Goal: Task Accomplishment & Management: Complete application form

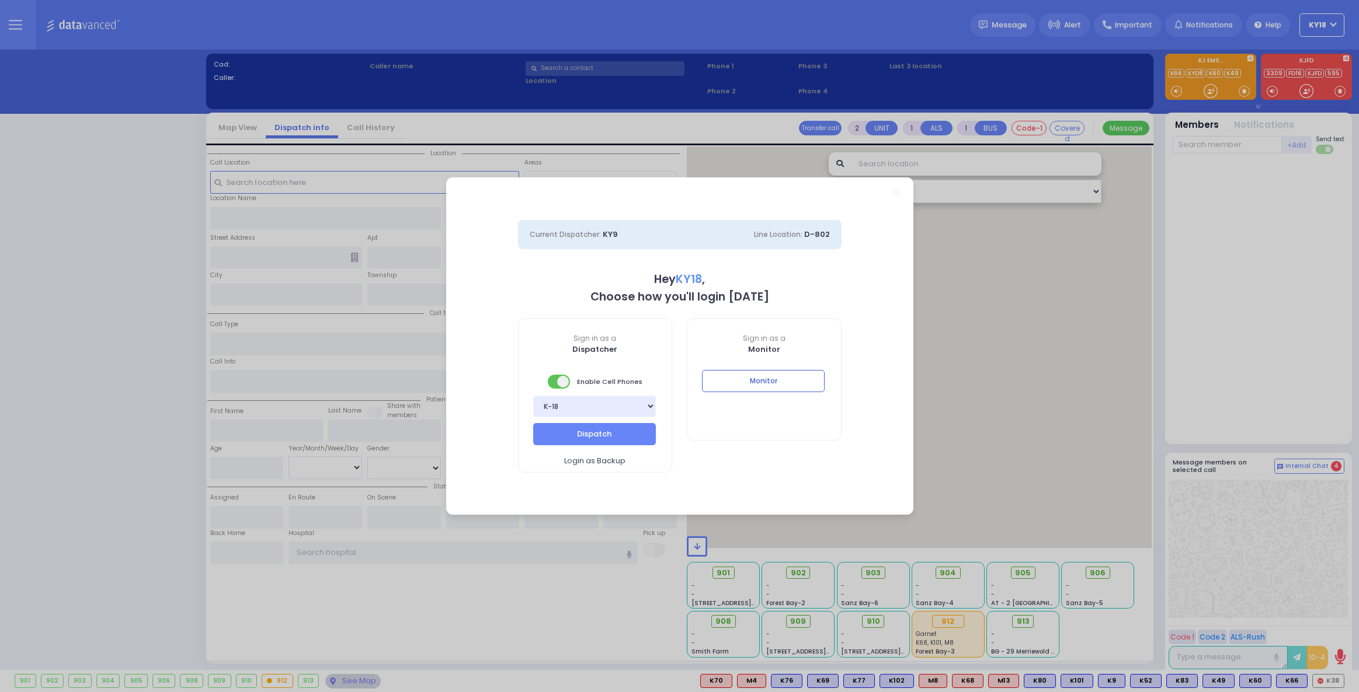
select select "4"
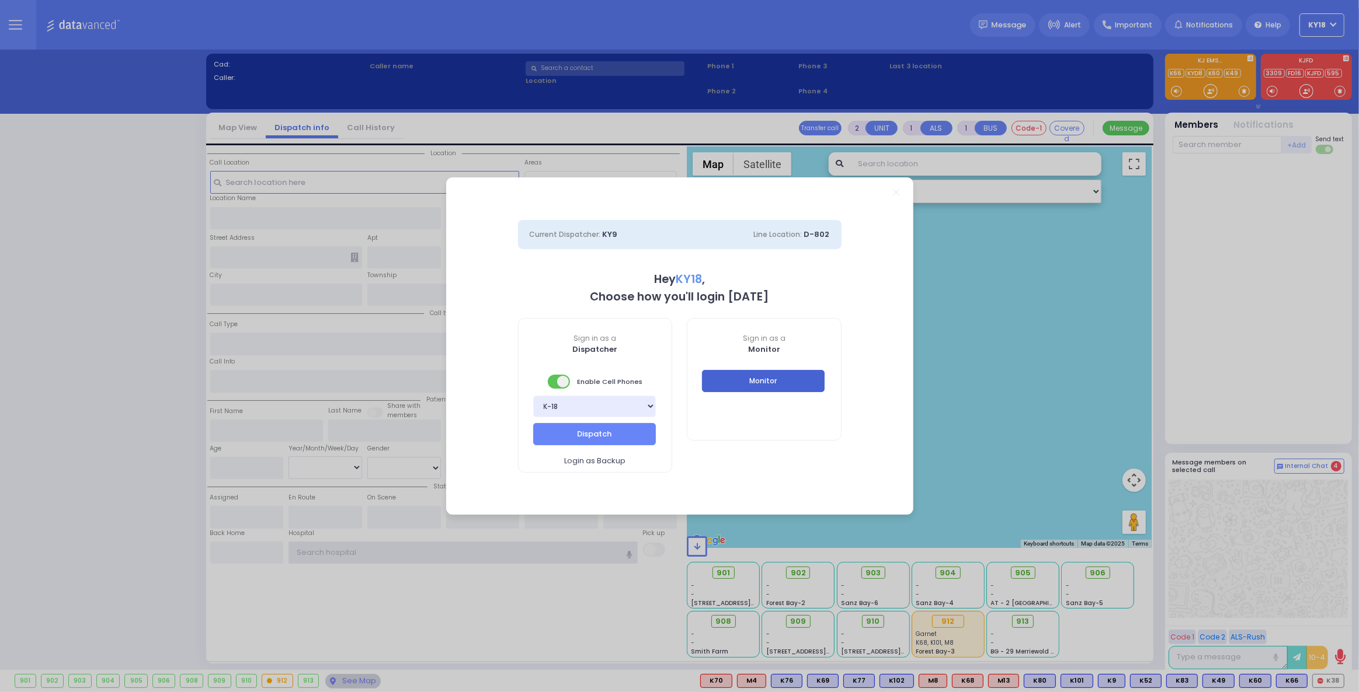
type input "ky18"
click at [727, 378] on button "Monitor" at bounding box center [763, 381] width 123 height 22
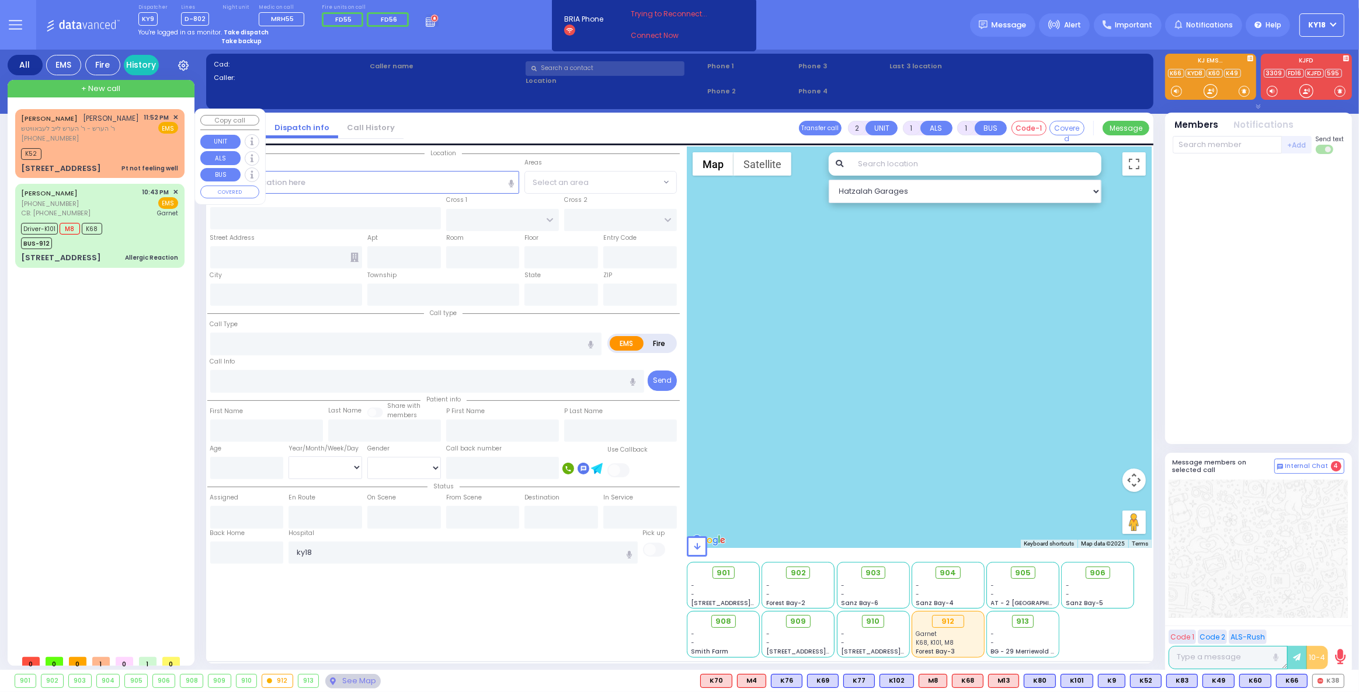
click at [110, 172] on div "[PERSON_NAME] [PERSON_NAME] ר' הערש - ר' הערש לייב לעבאוויטש [PHONE_NUMBER] 11:…" at bounding box center [100, 143] width 165 height 65
type input "1"
type input "0"
select select
type input "Pt not feeling well"
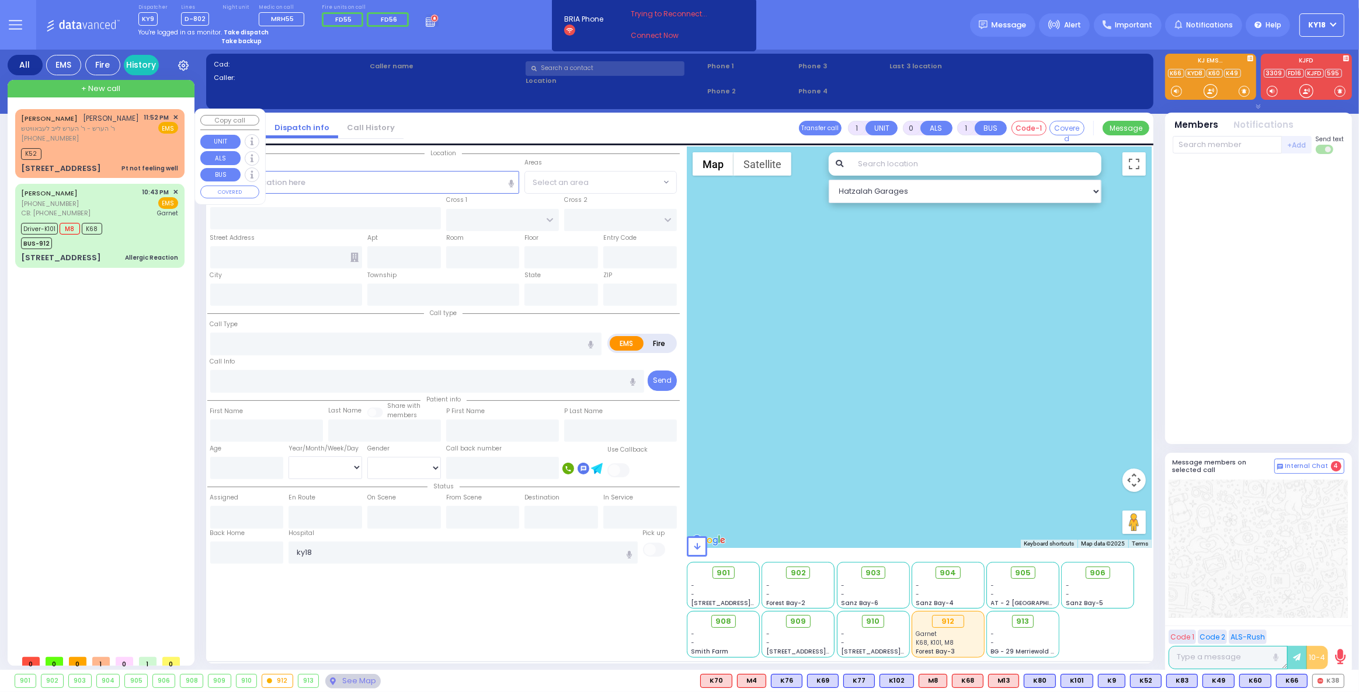
radio input "true"
type input "[PERSON_NAME]"
type input "30"
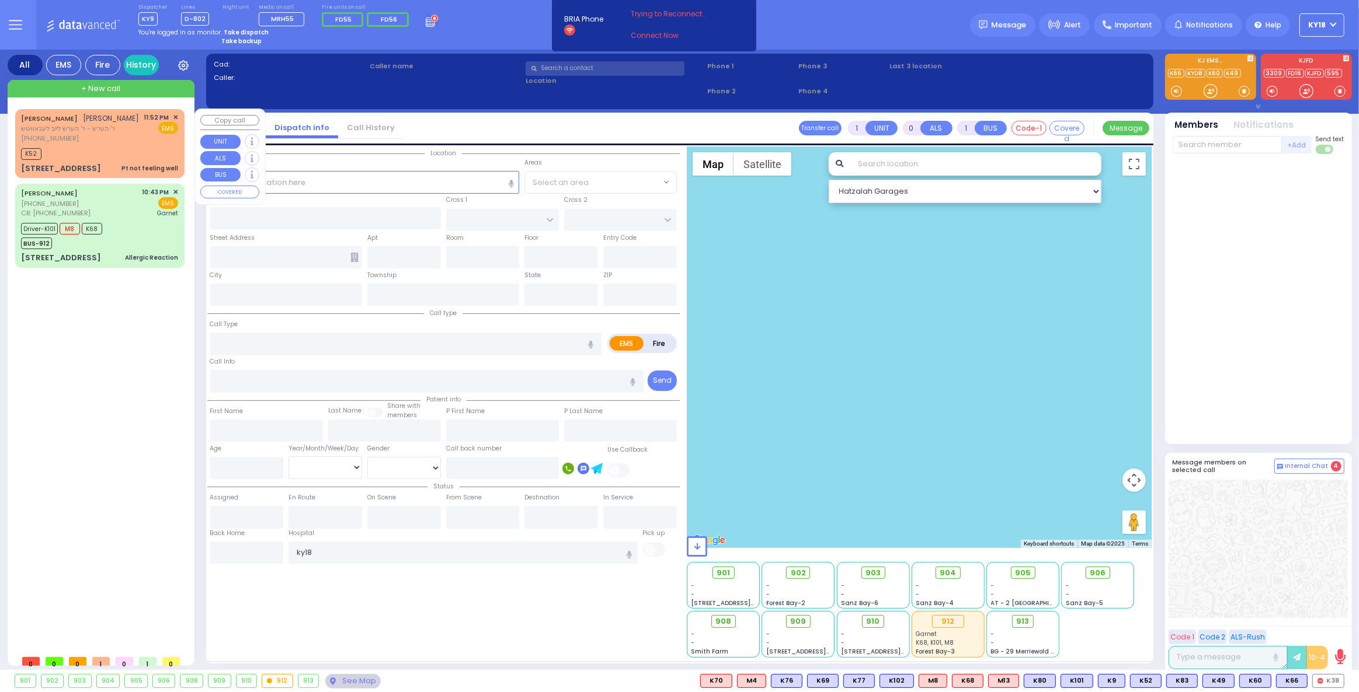
select select "Year"
select select "[DEMOGRAPHIC_DATA]"
type input "23:52"
type input "23:54"
type input "QUICKWAY RD"
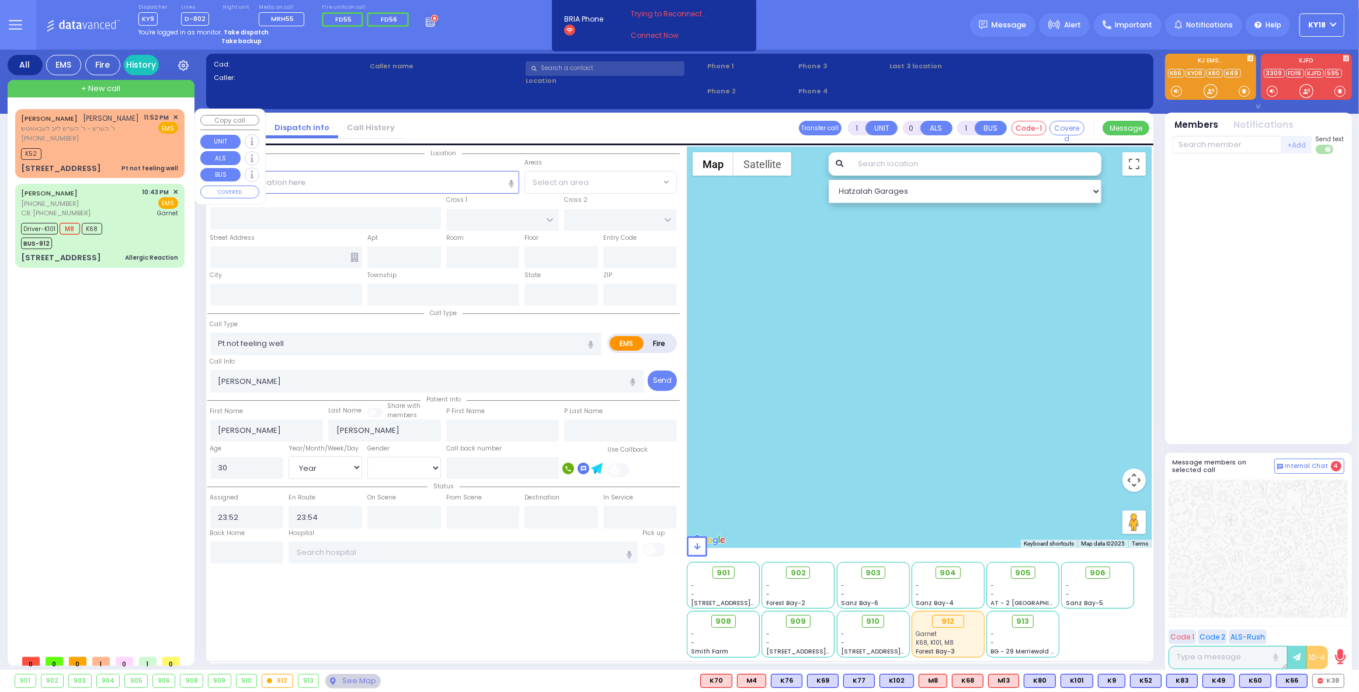
type input "CARTER LN"
type input "[STREET_ADDRESS]"
type input "202"
type input "Monroe"
type input "[US_STATE]"
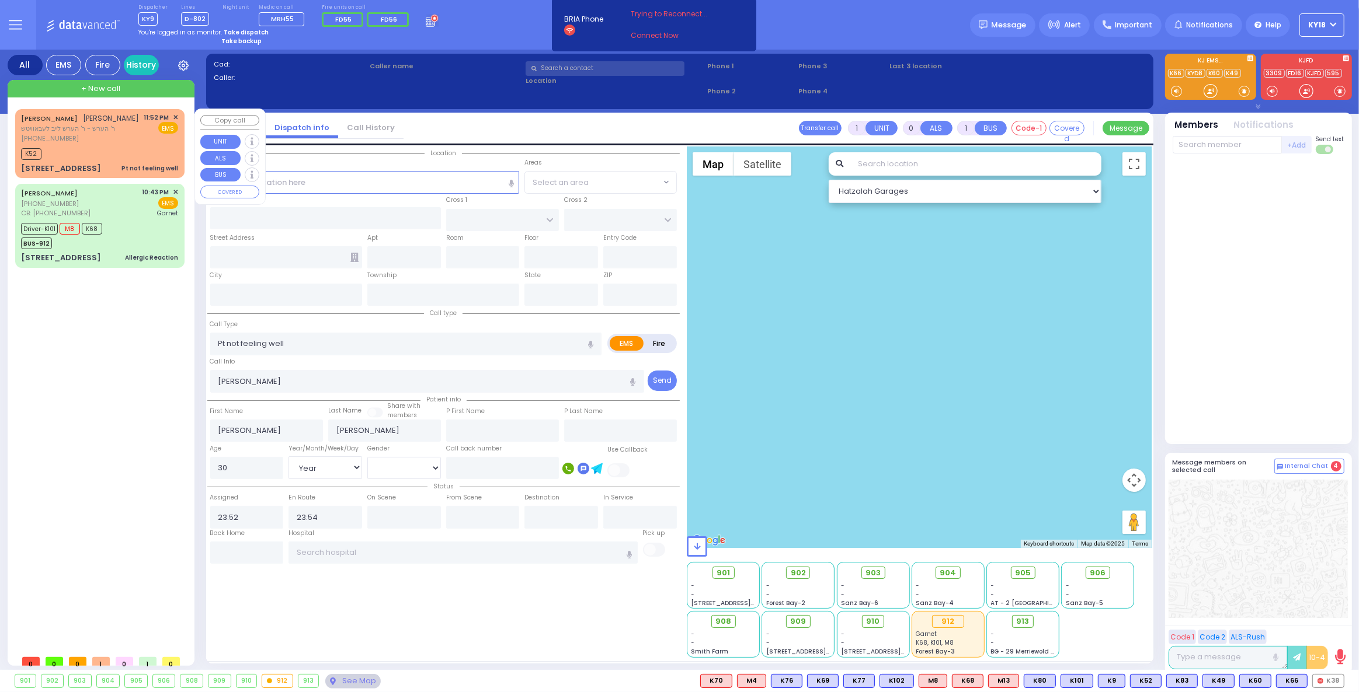
type input "10950"
select select "Hatzalah Garages"
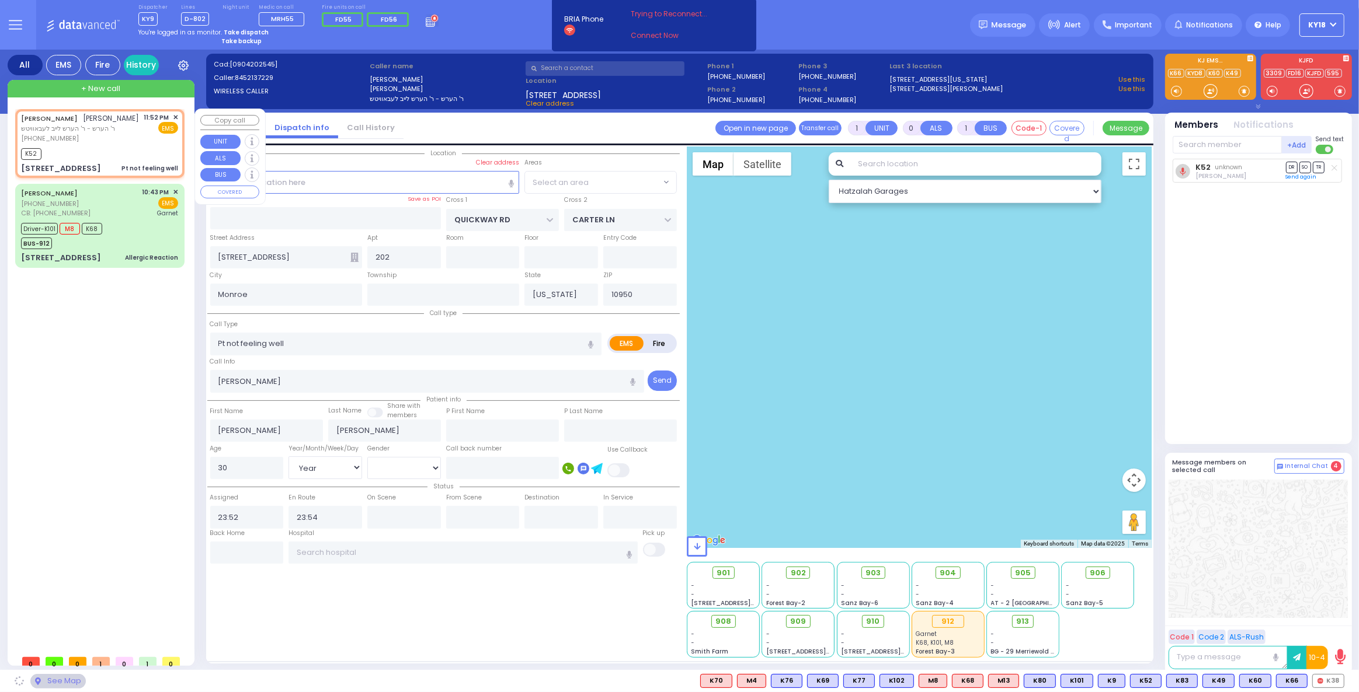
select select "SECTION 1"
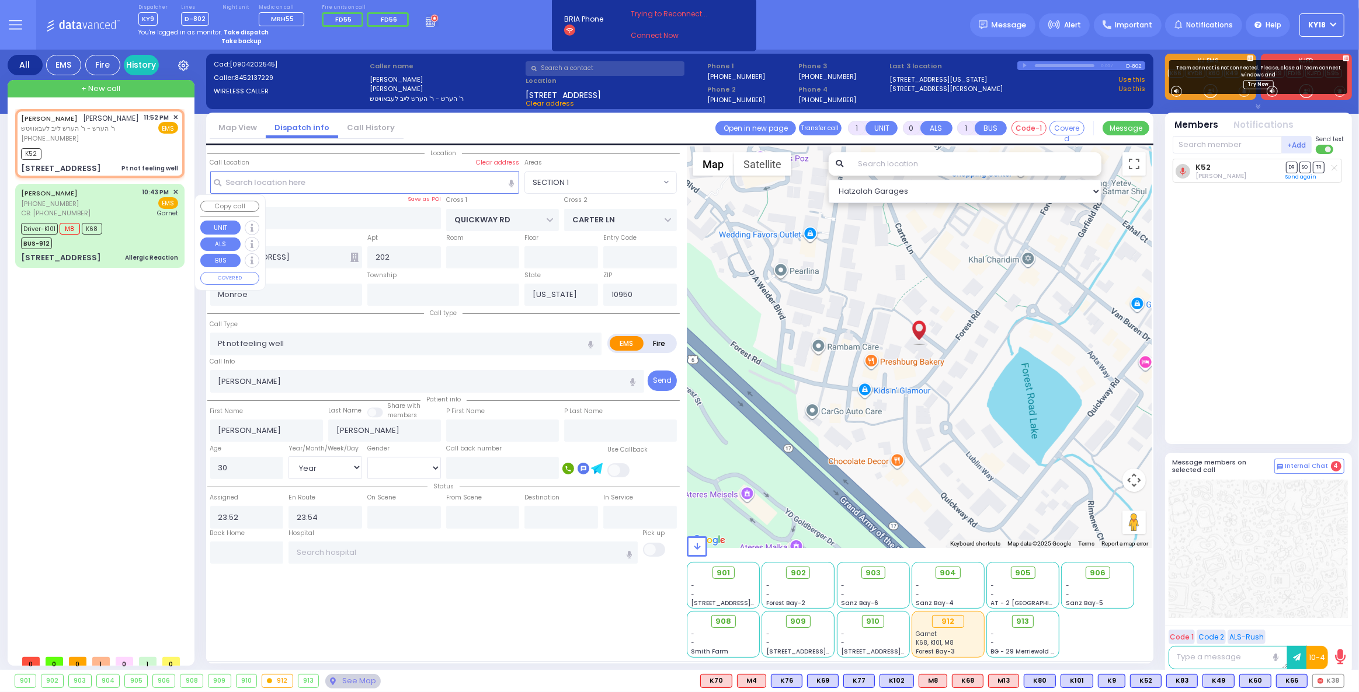
click at [124, 249] on div "Driver-K101 M8 K68 BUS-912" at bounding box center [99, 234] width 157 height 29
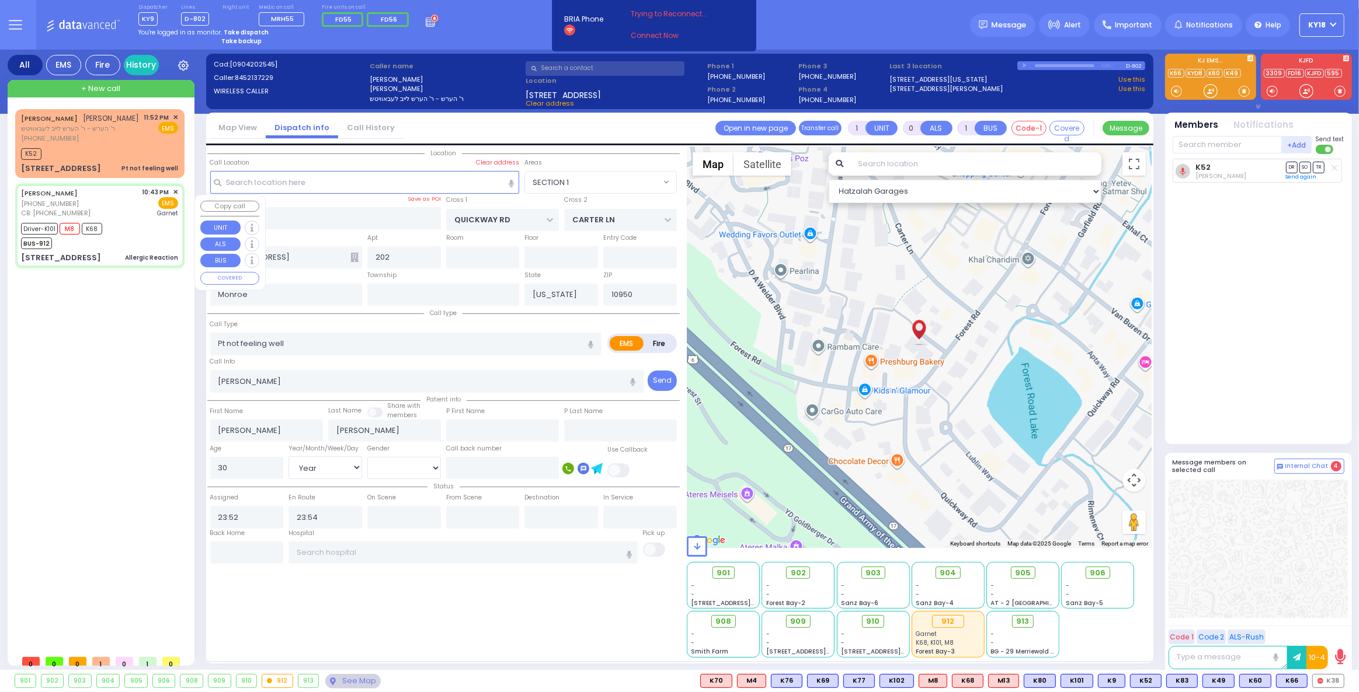
type input "6"
select select
type input "Allergic Reaction"
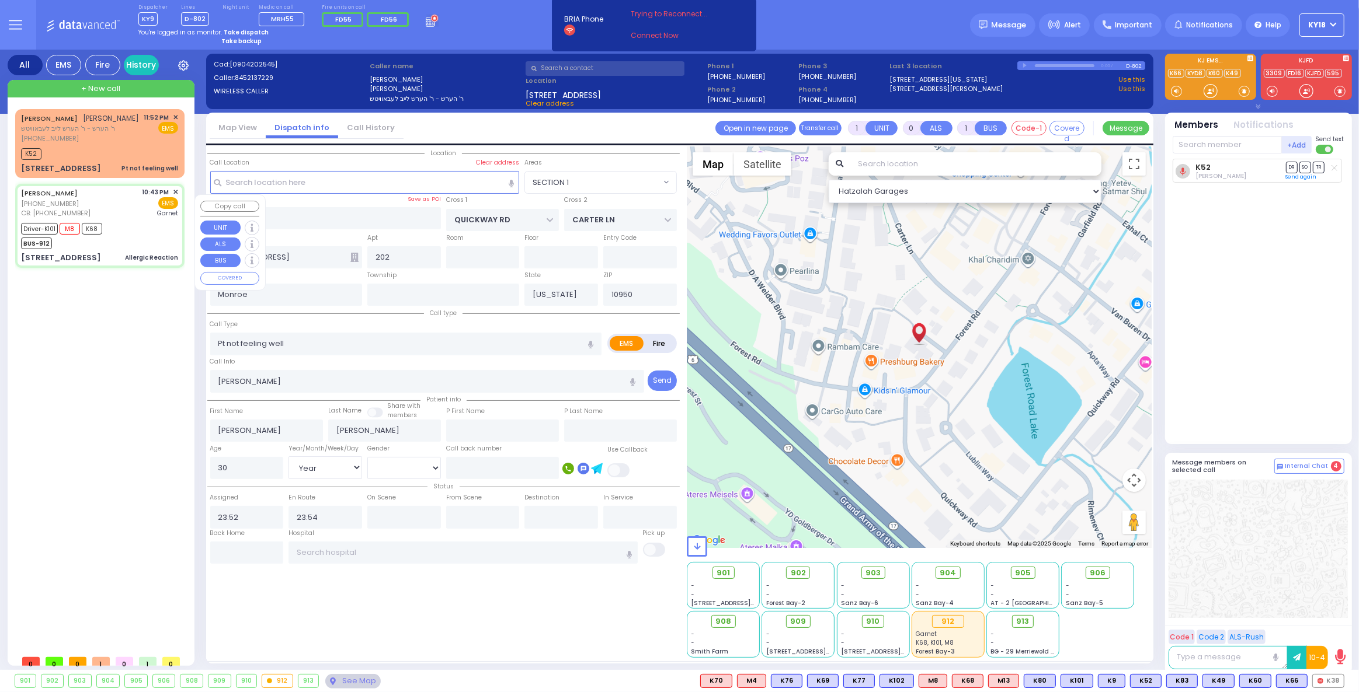
radio input "true"
type input "[PERSON_NAME]"
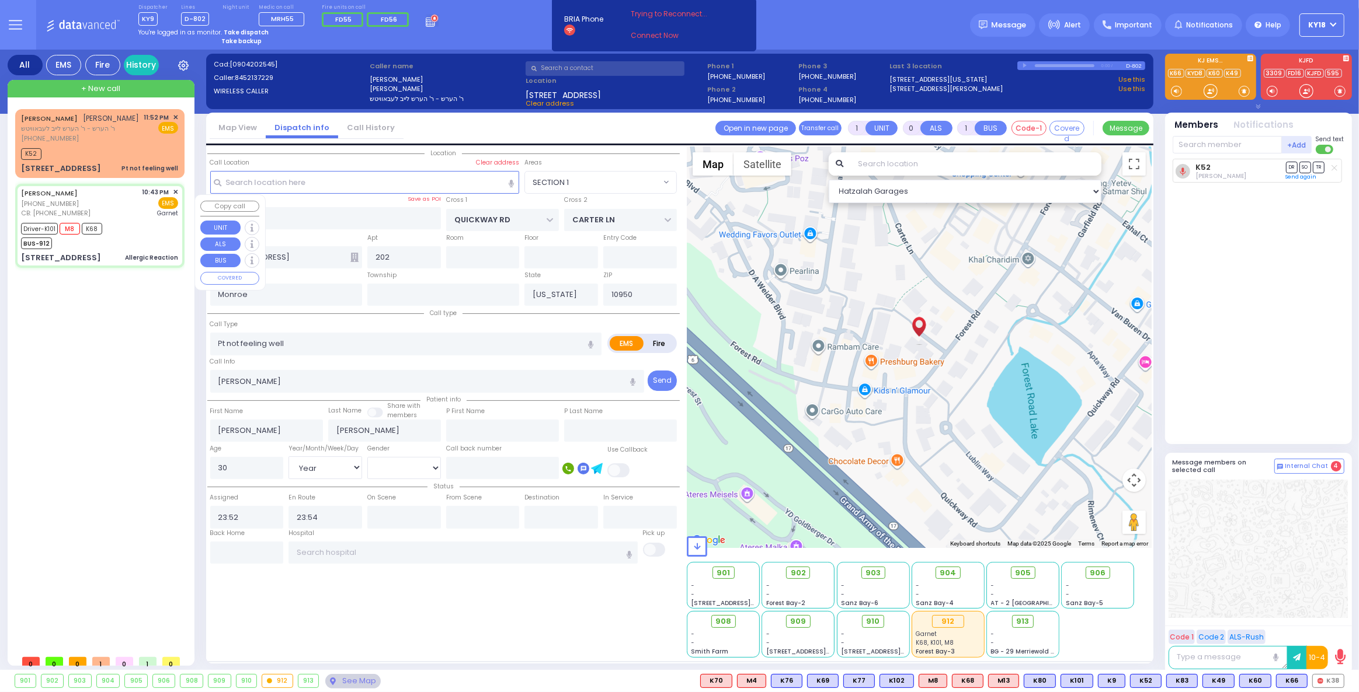
type input "19"
select select "Year"
select select "[DEMOGRAPHIC_DATA]"
type input "8457769402"
type input "22:43"
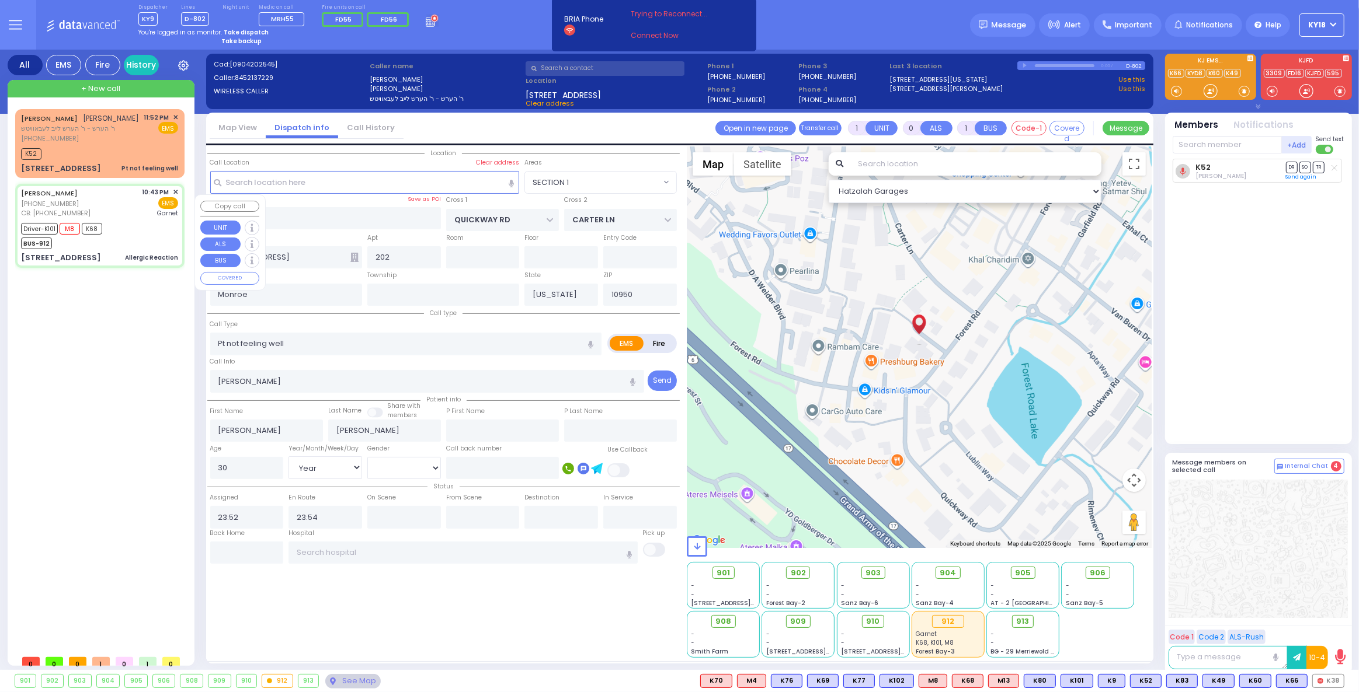
type input "22:45"
type input "22:48"
type input "23:00"
type input "23:20"
type input "23:45"
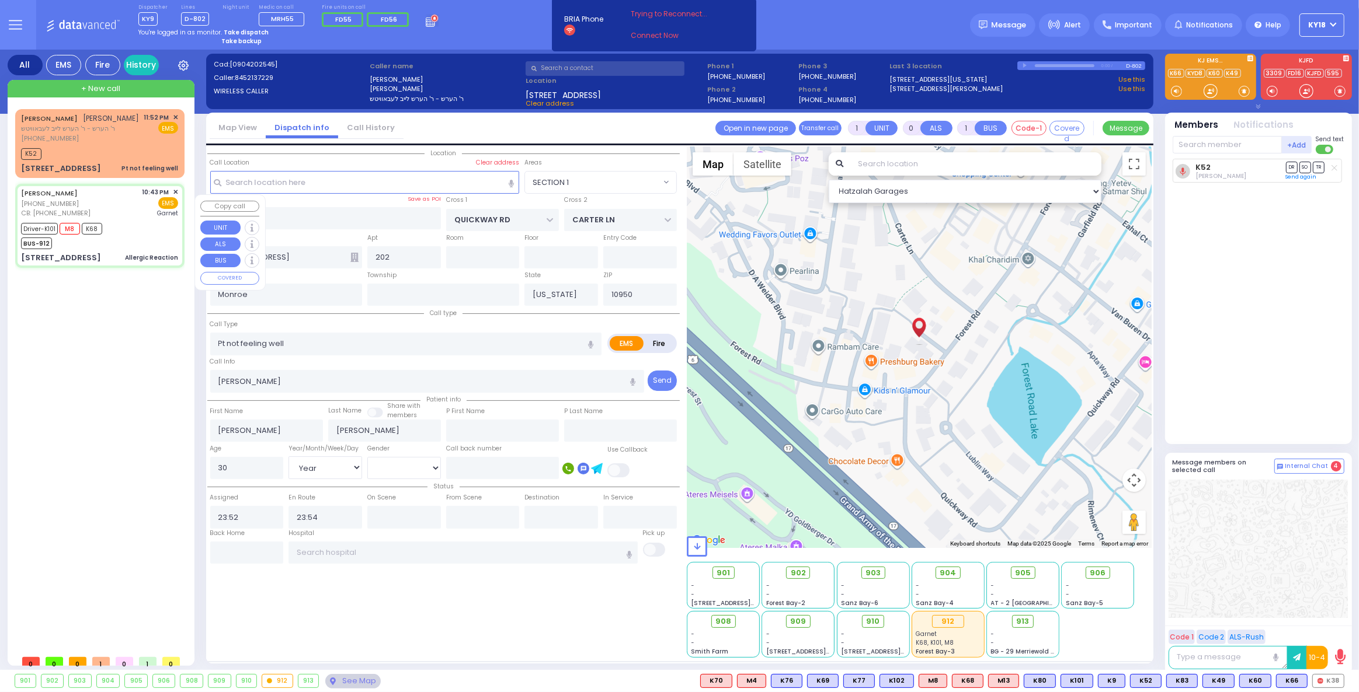
type input "[GEOGRAPHIC_DATA]"
select select "Hatzalah Garages"
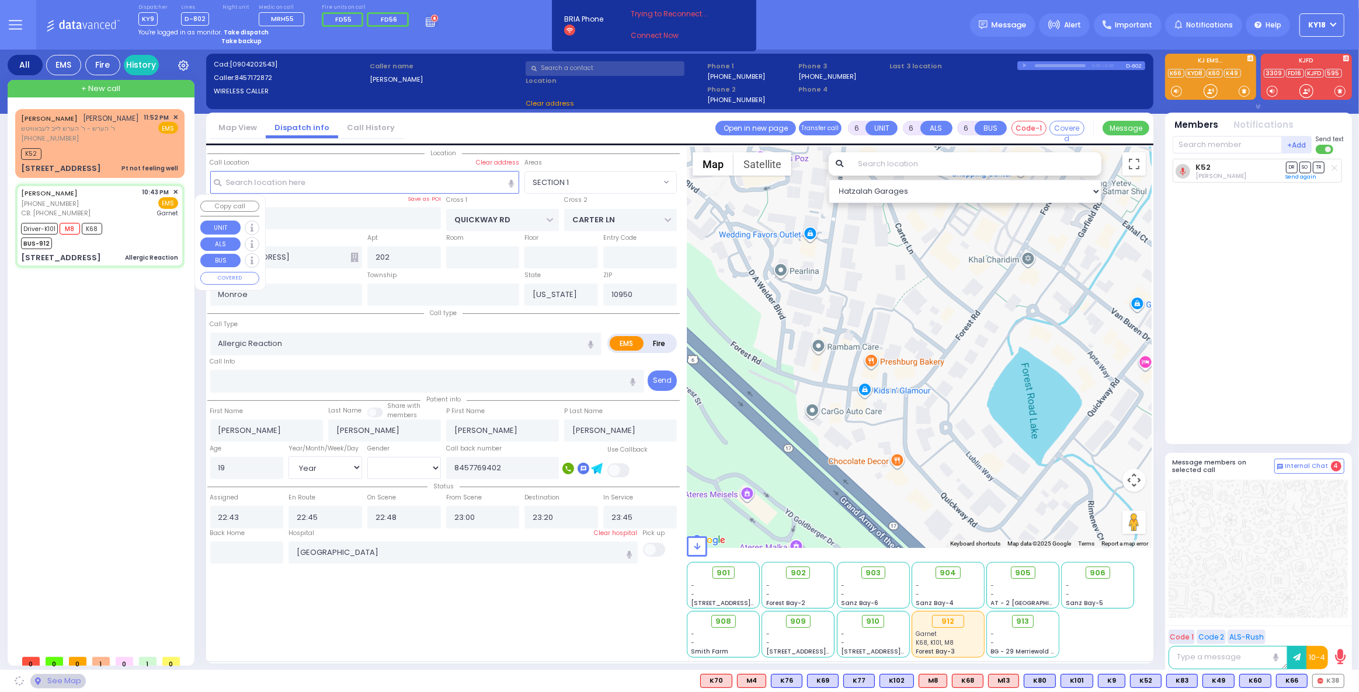
type input "[GEOGRAPHIC_DATA]"
type input "TOLTCHAV WAY"
type input "7 TOLTCHAV WAY"
type input "302"
select select "BEIRECH MOSHE"
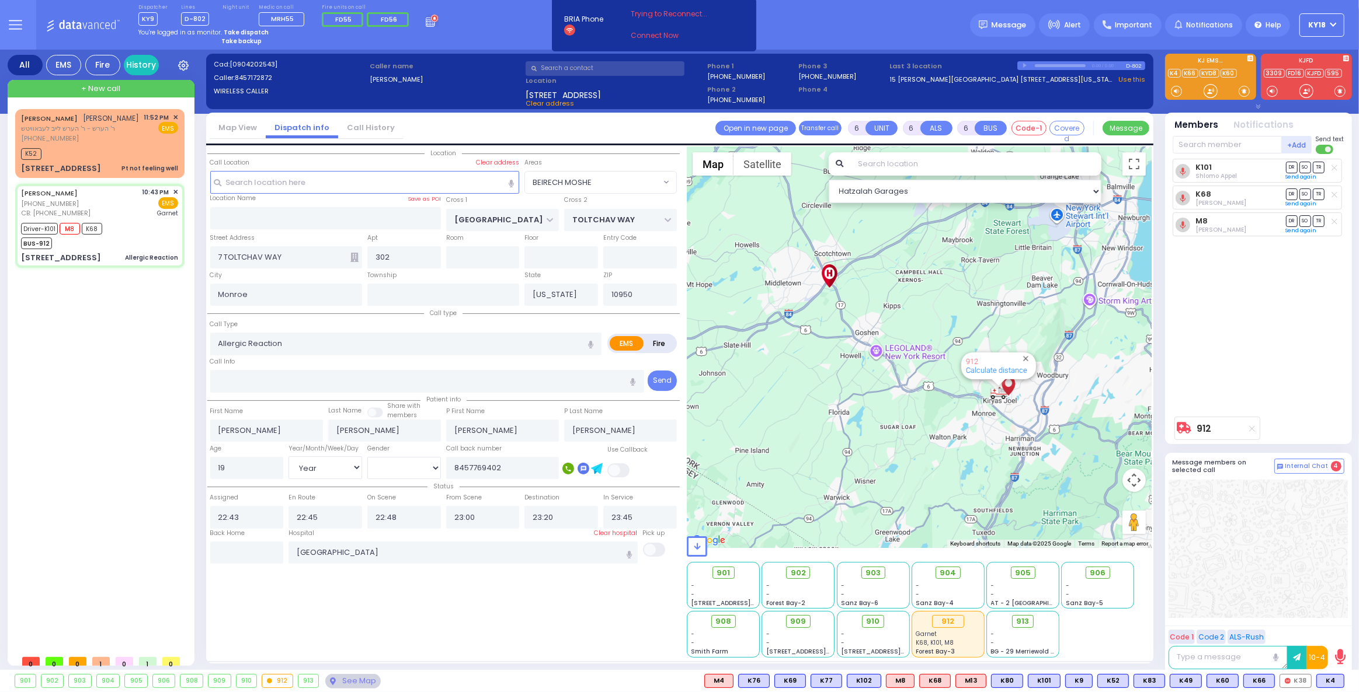
select select
radio input "true"
select select "Year"
select select "[DEMOGRAPHIC_DATA]"
select select
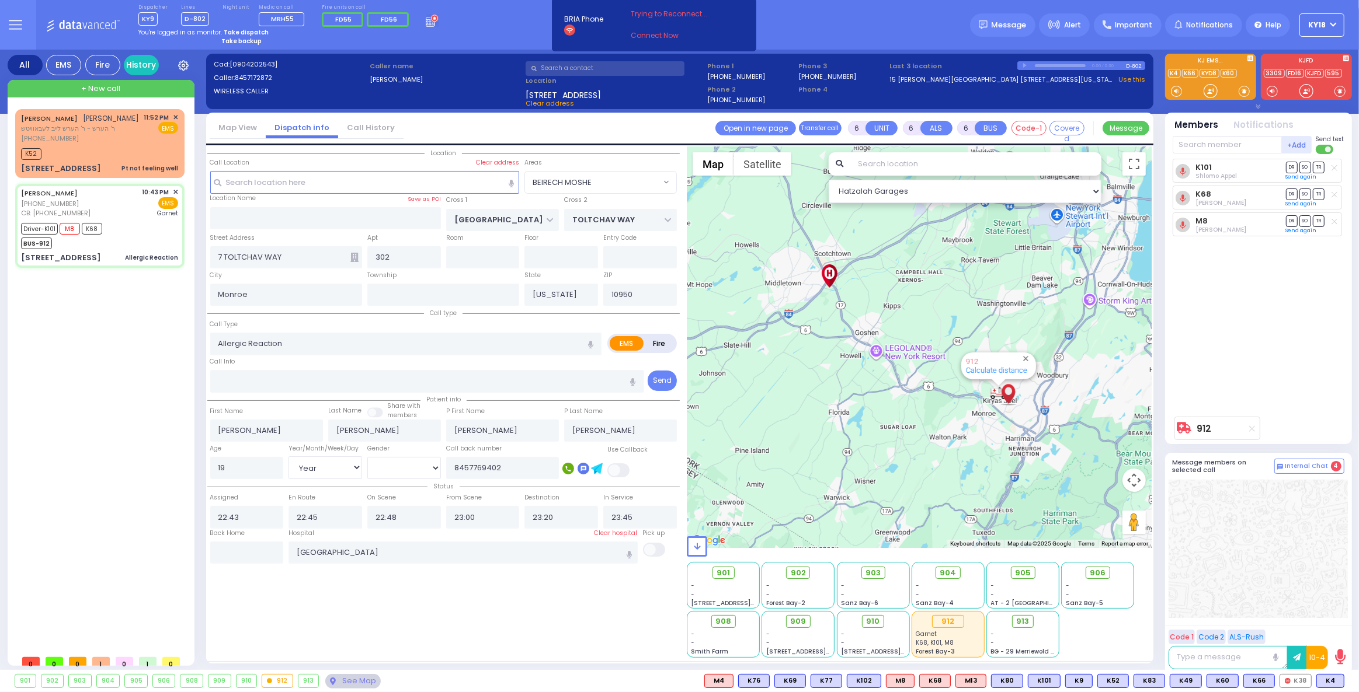
radio input "true"
select select "Year"
select select "[DEMOGRAPHIC_DATA]"
select select "Hatzalah Garages"
select select "BEIRECH MOSHE"
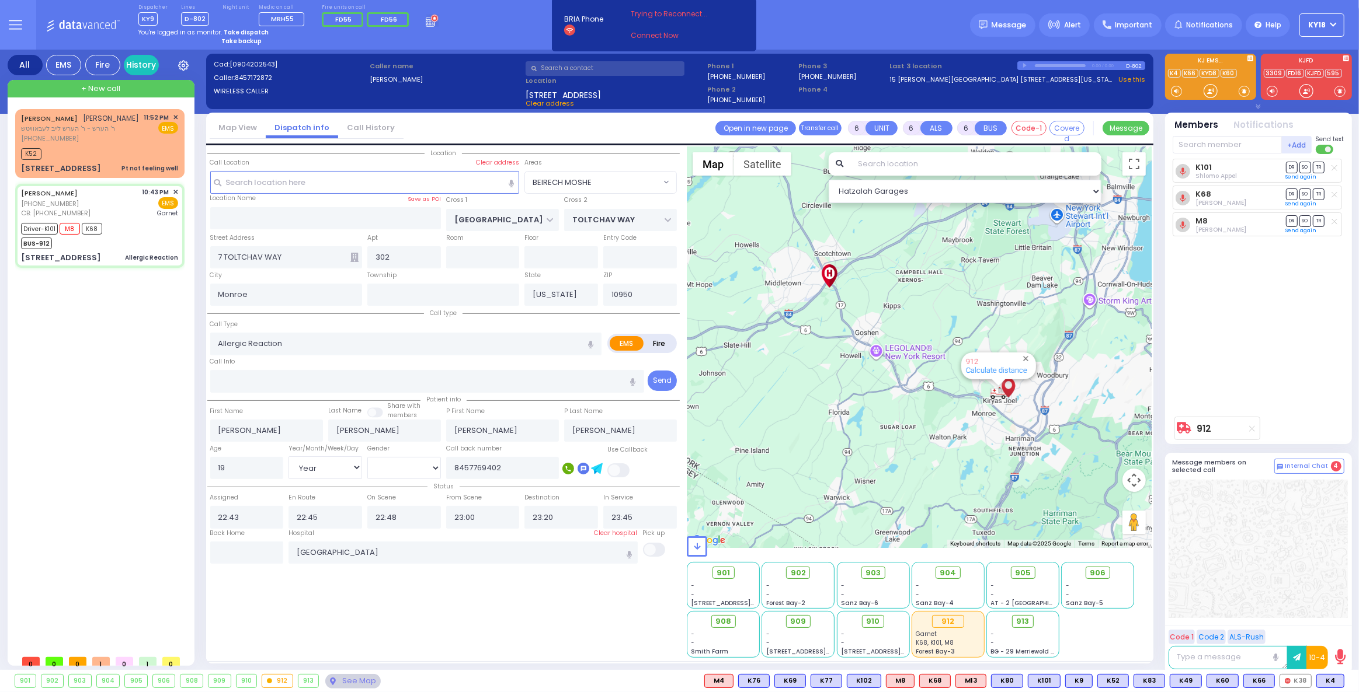
select select
radio input "true"
select select "Year"
select select "[DEMOGRAPHIC_DATA]"
select select "BEIRECH MOSHE"
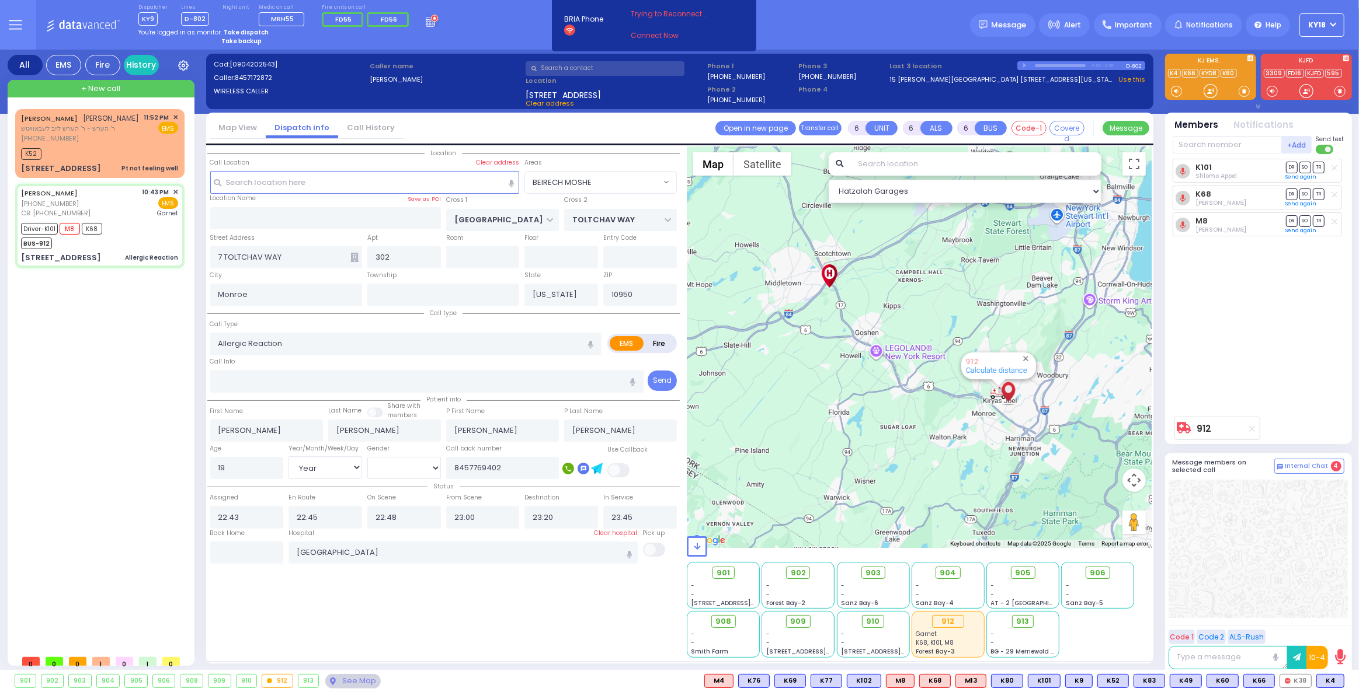
select select "Hatzalah Garages"
select select
radio input "true"
select select "Year"
select select "[DEMOGRAPHIC_DATA]"
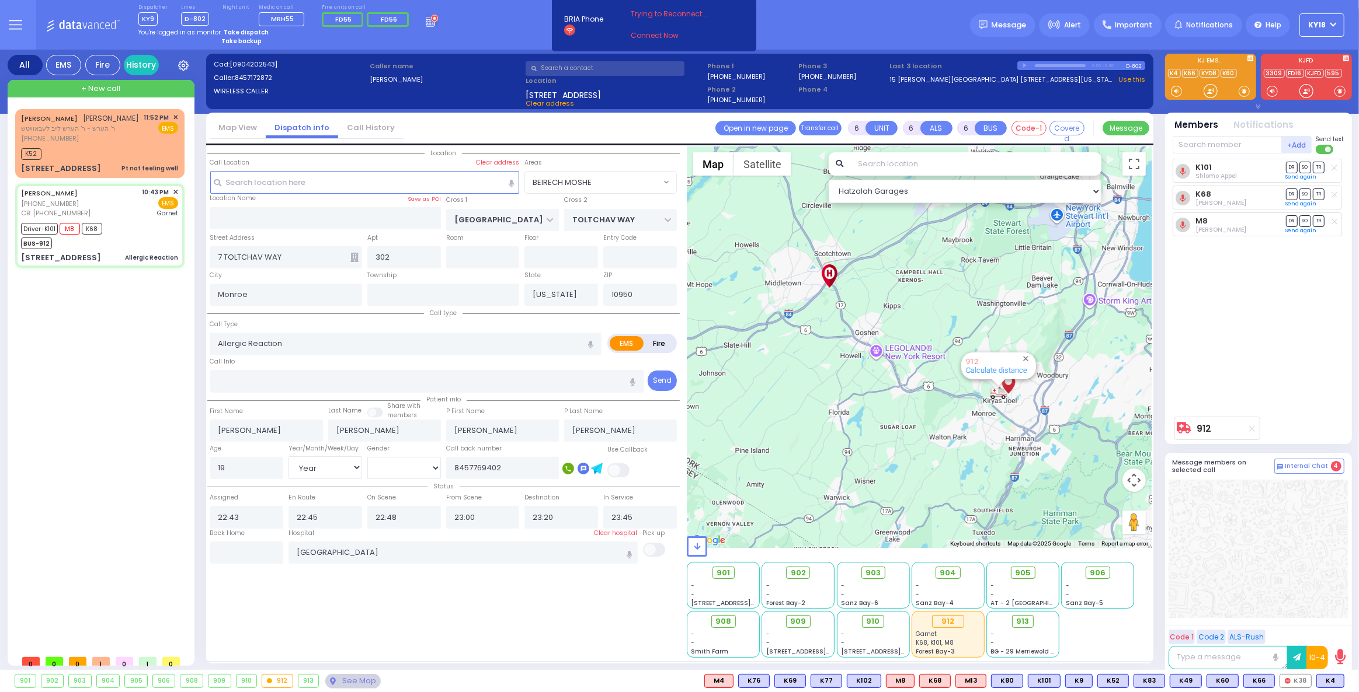
radio input "true"
select select "Year"
select select "[DEMOGRAPHIC_DATA]"
radio input "true"
select select "Year"
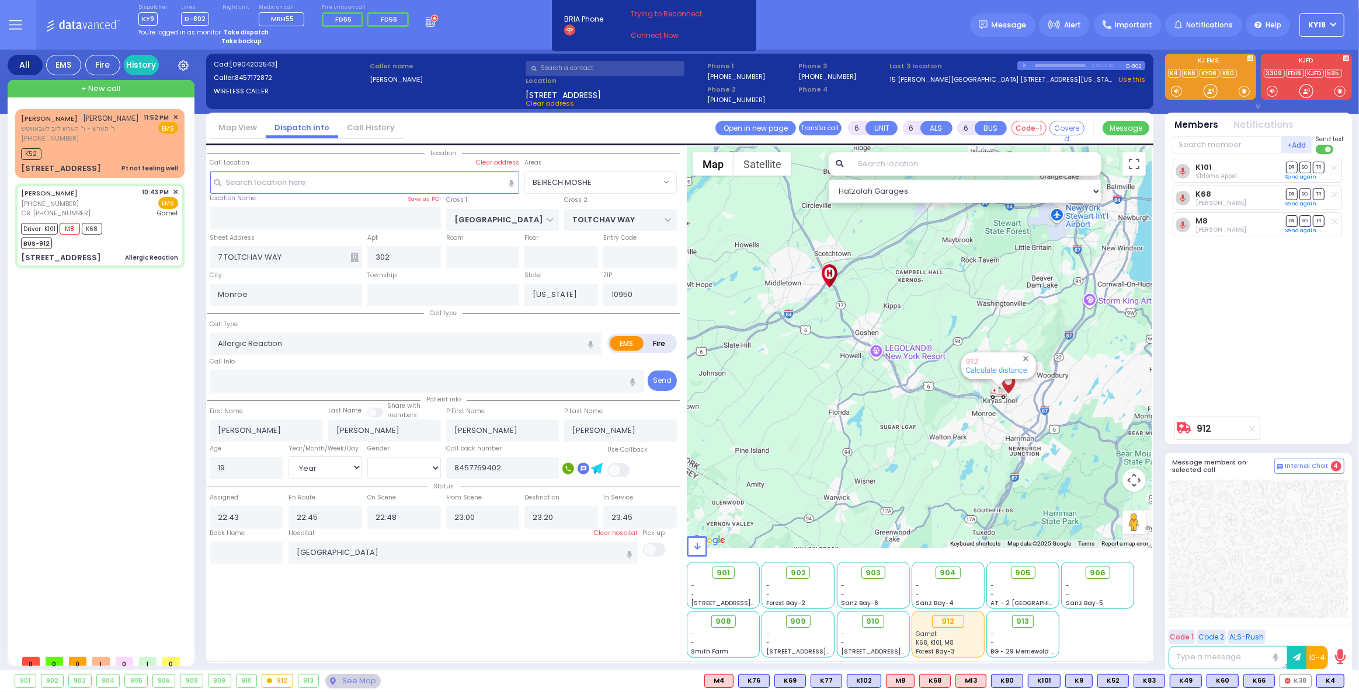
select select "[DEMOGRAPHIC_DATA]"
select select "BEIRECH MOSHE"
select select "Hatzalah Garages"
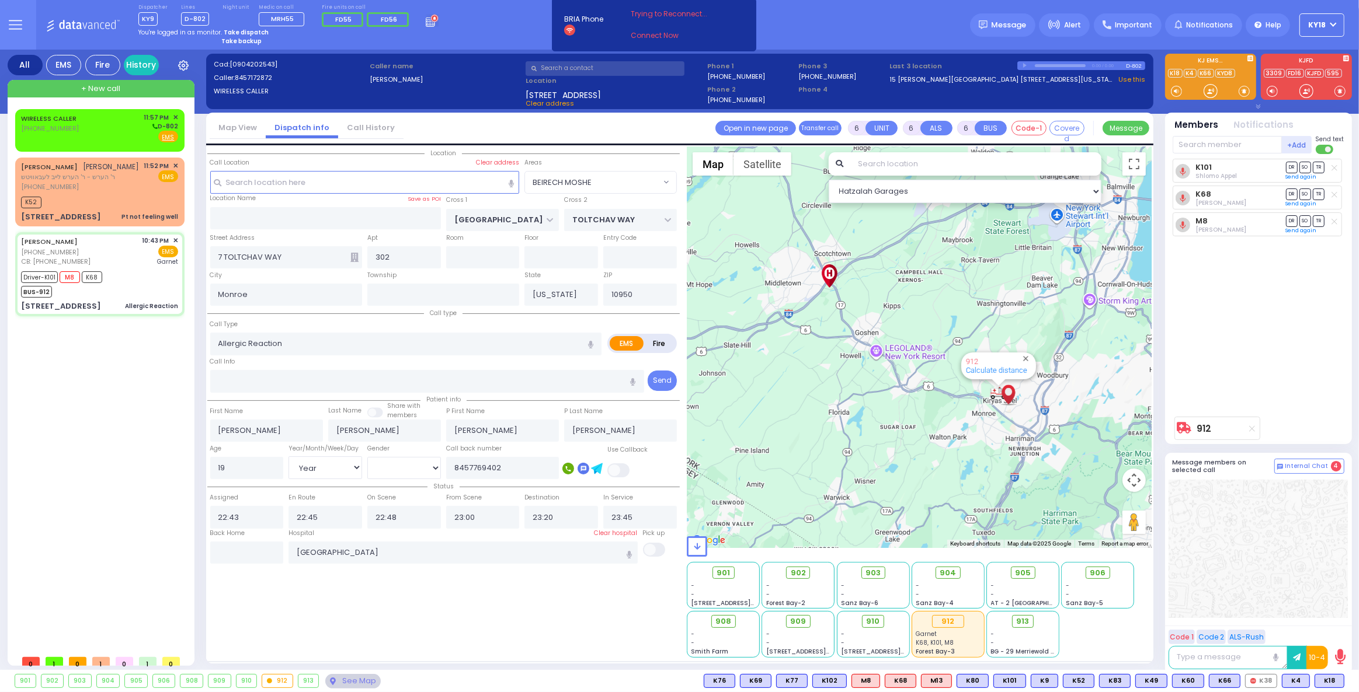
select select
radio input "true"
select select "Year"
select select "[DEMOGRAPHIC_DATA]"
select select "BEIRECH MOSHE"
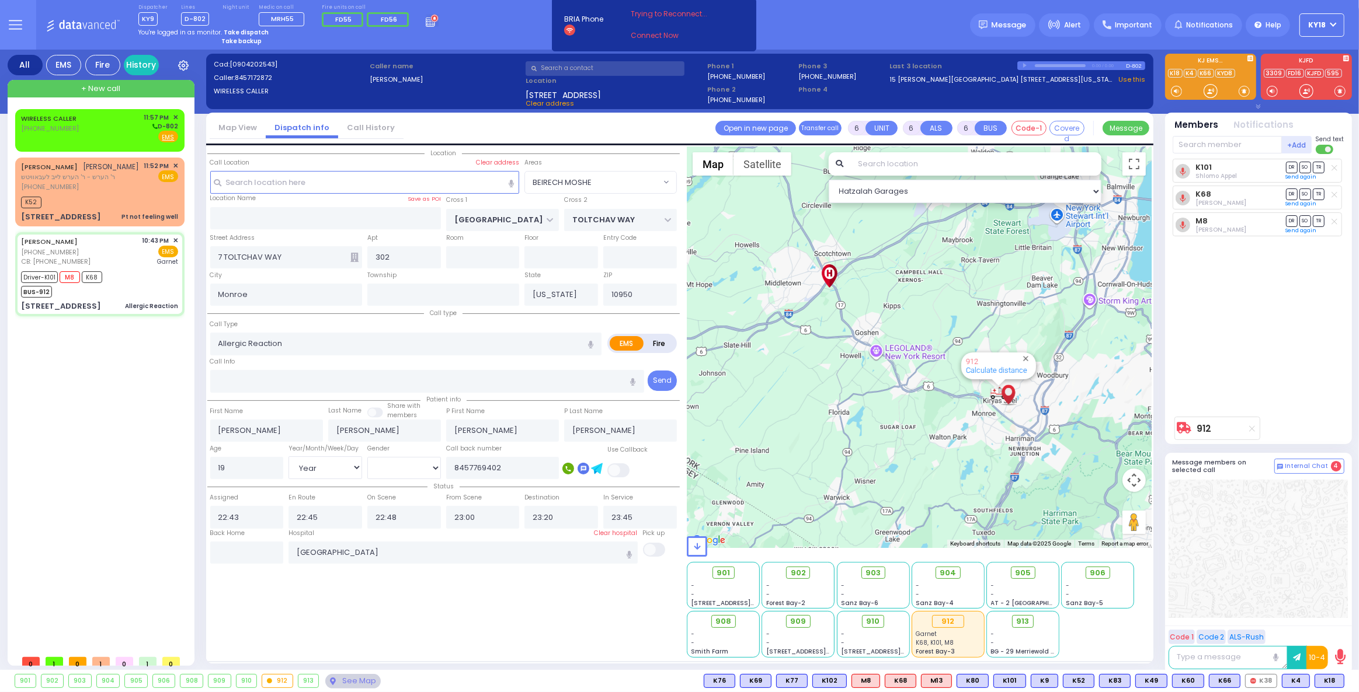
select select "Hatzalah Garages"
